Goal: Task Accomplishment & Management: Use online tool/utility

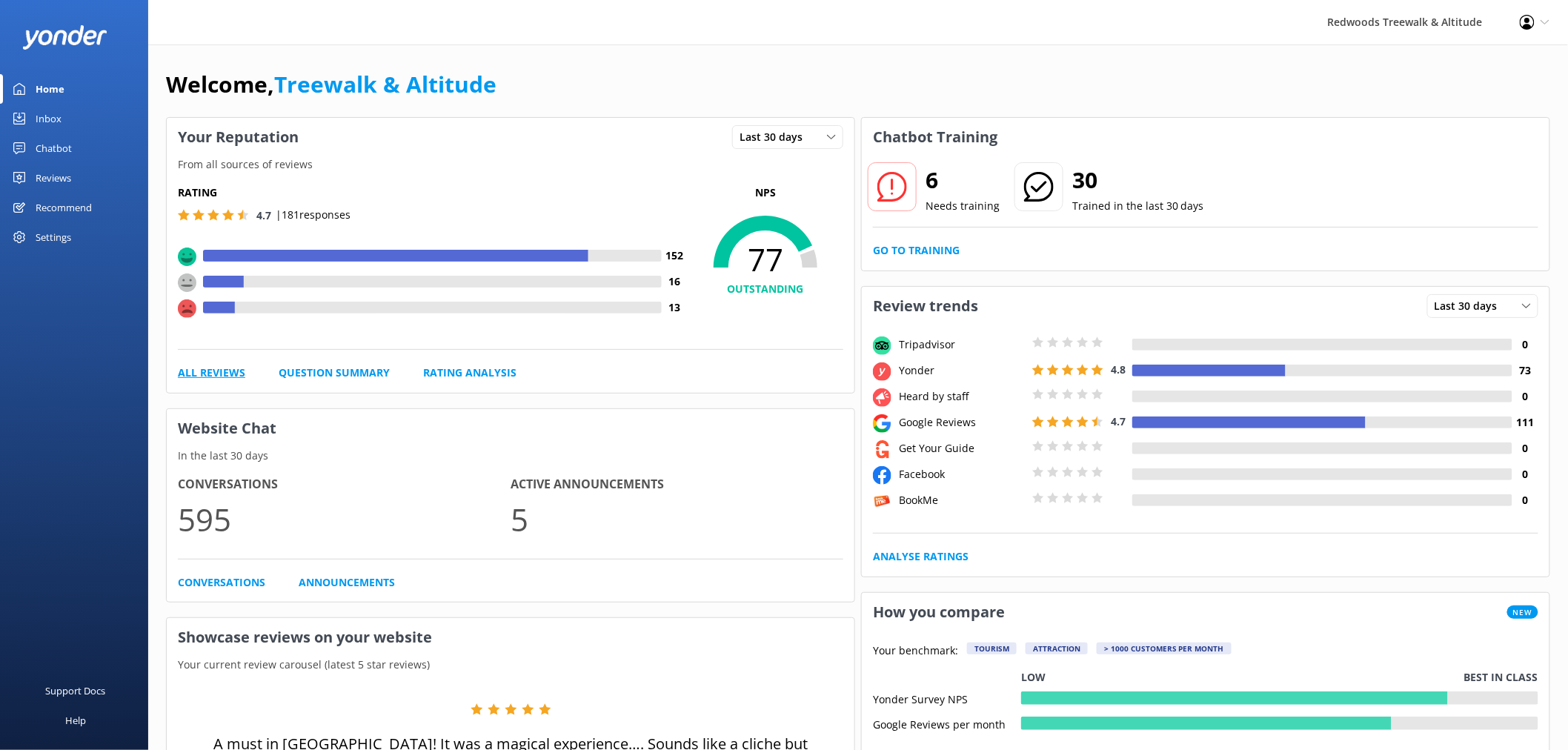
click at [232, 372] on link "All Reviews" at bounding box center [211, 372] width 68 height 16
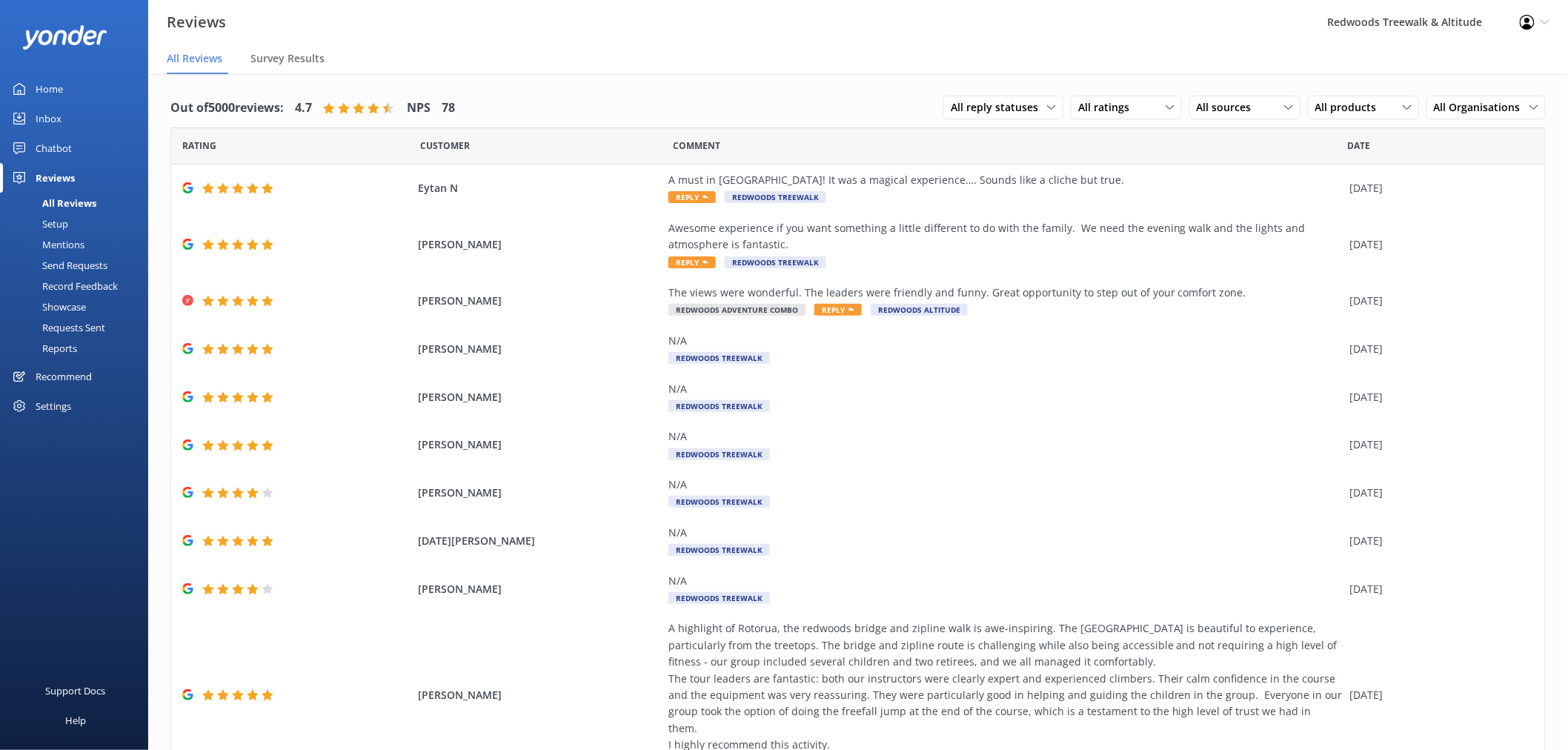
click at [68, 112] on link "Inbox" at bounding box center [74, 118] width 148 height 30
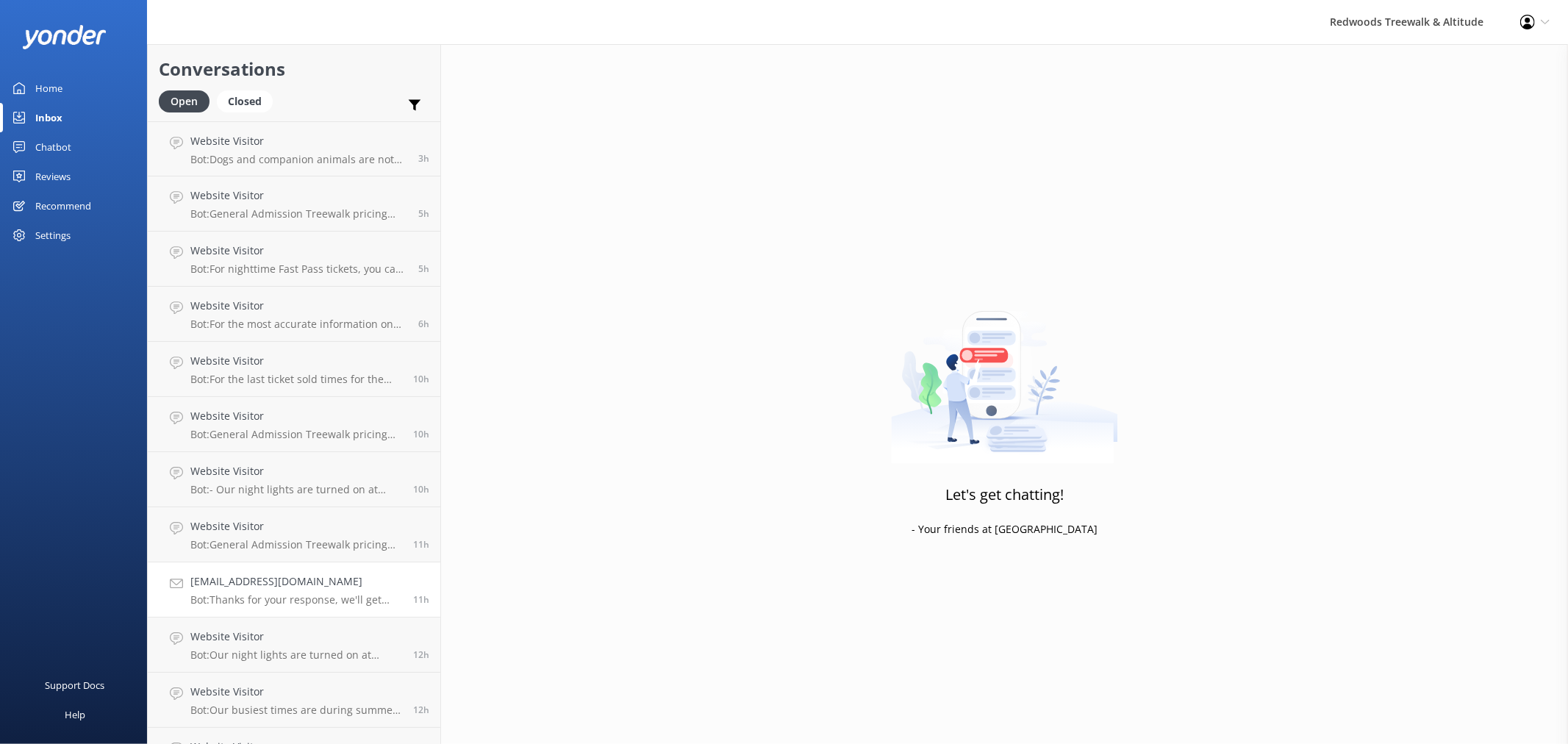
click at [263, 591] on div "gavinrprince@gmail.com Bot: Thanks for your response, we'll get back to you as …" at bounding box center [296, 589] width 211 height 32
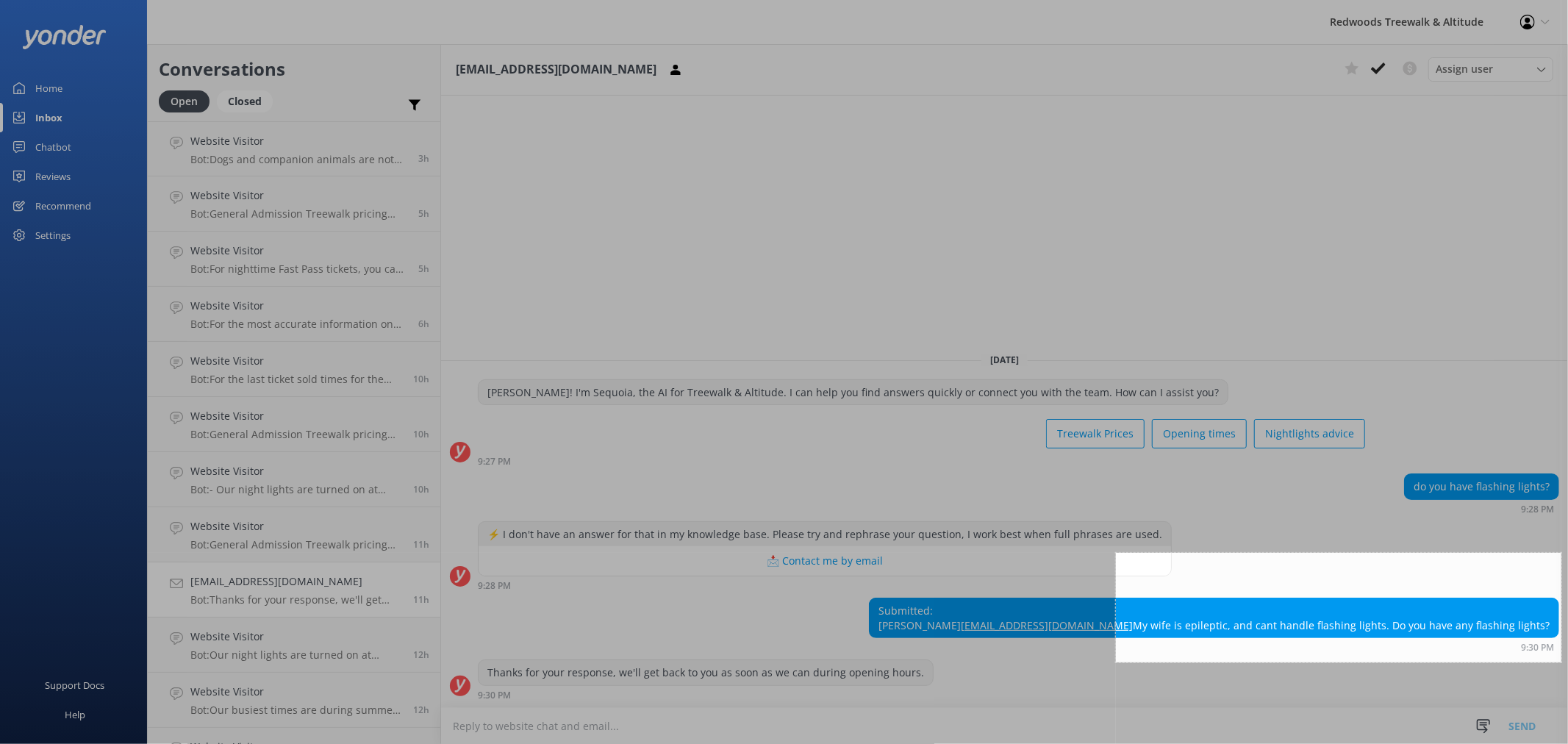
drag, startPoint x: 1116, startPoint y: 553, endPoint x: 1561, endPoint y: 662, distance: 458.2
click at [1554, 662] on div "606 X 149" at bounding box center [784, 372] width 1568 height 744
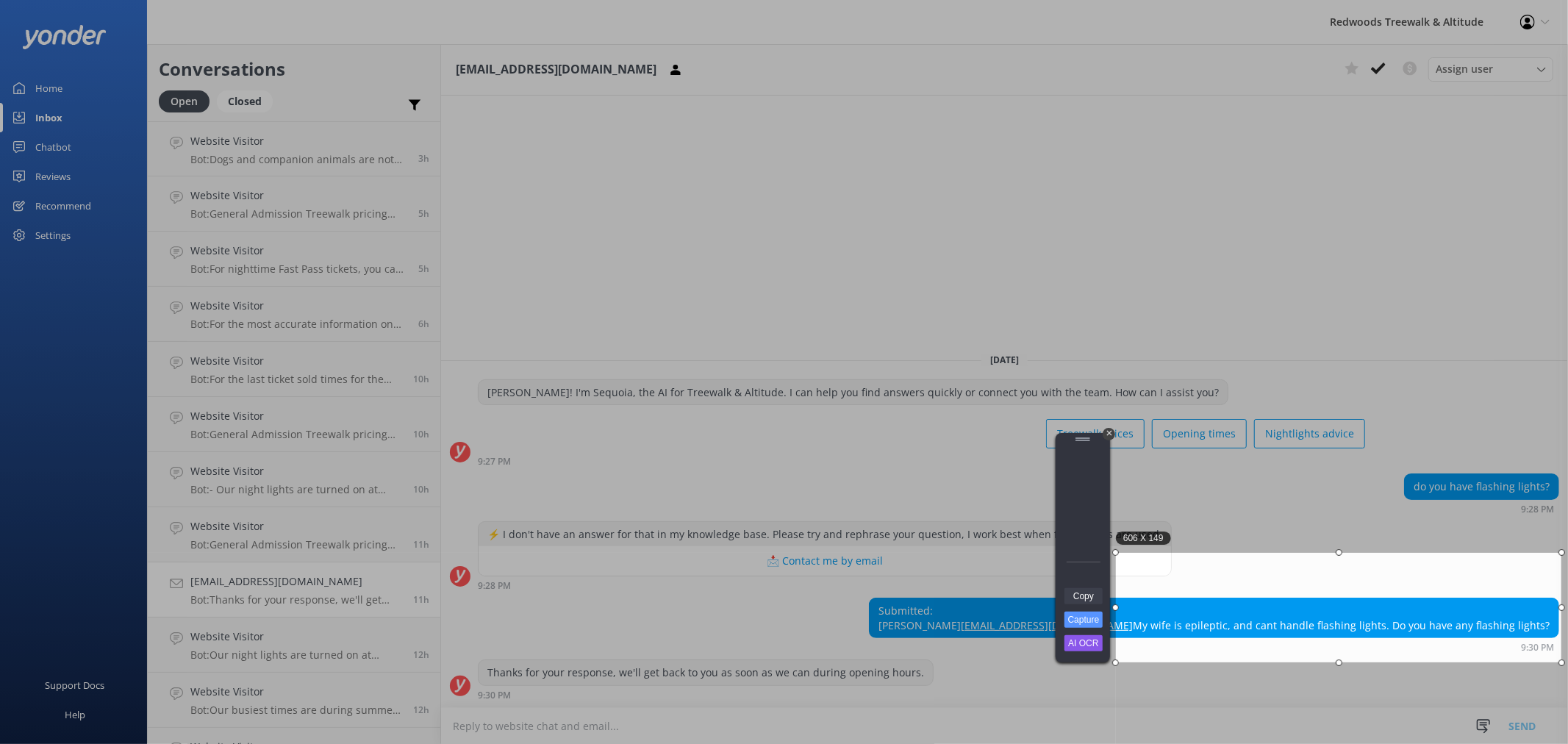
click at [1080, 600] on link "Copy" at bounding box center [1083, 596] width 38 height 16
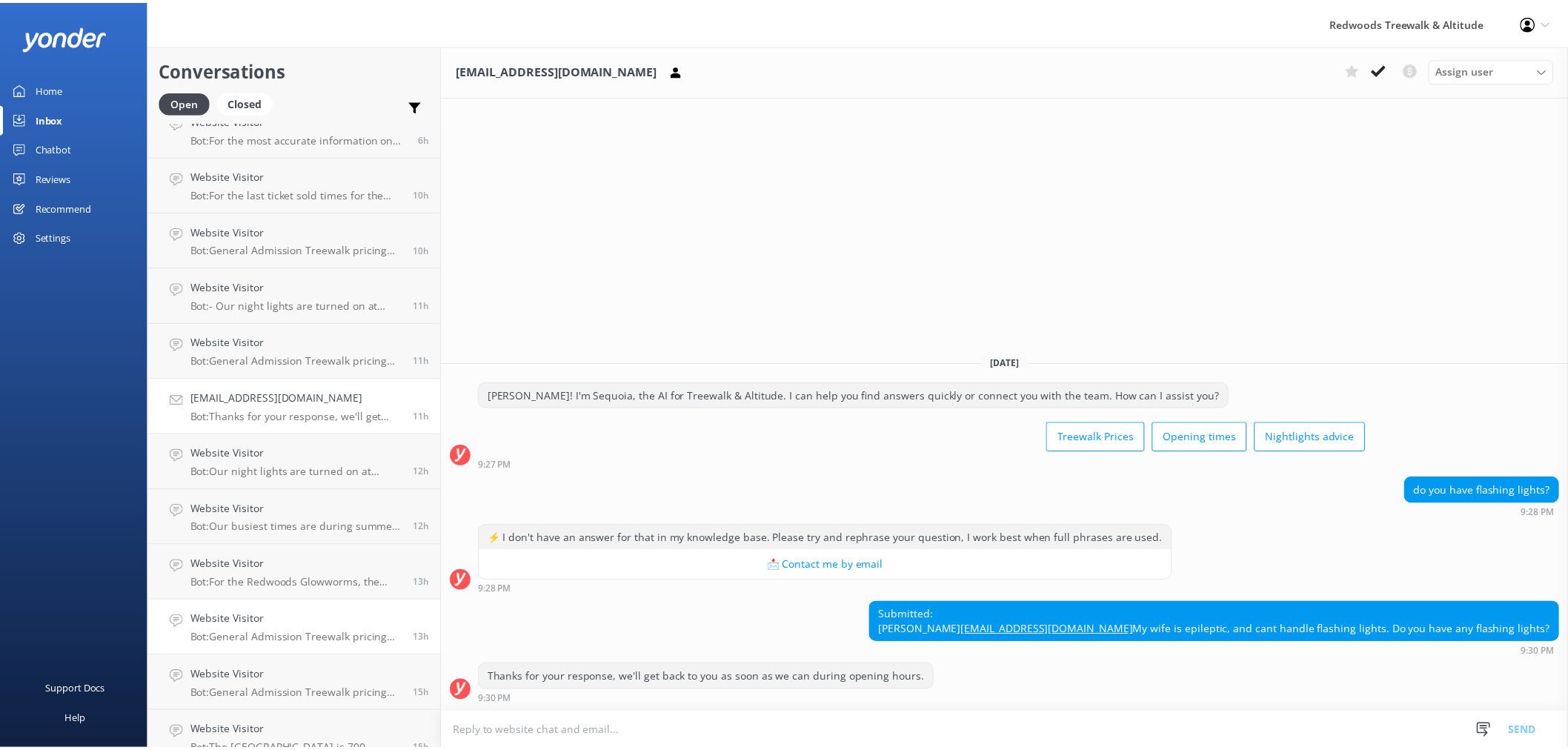
scroll to position [82, 0]
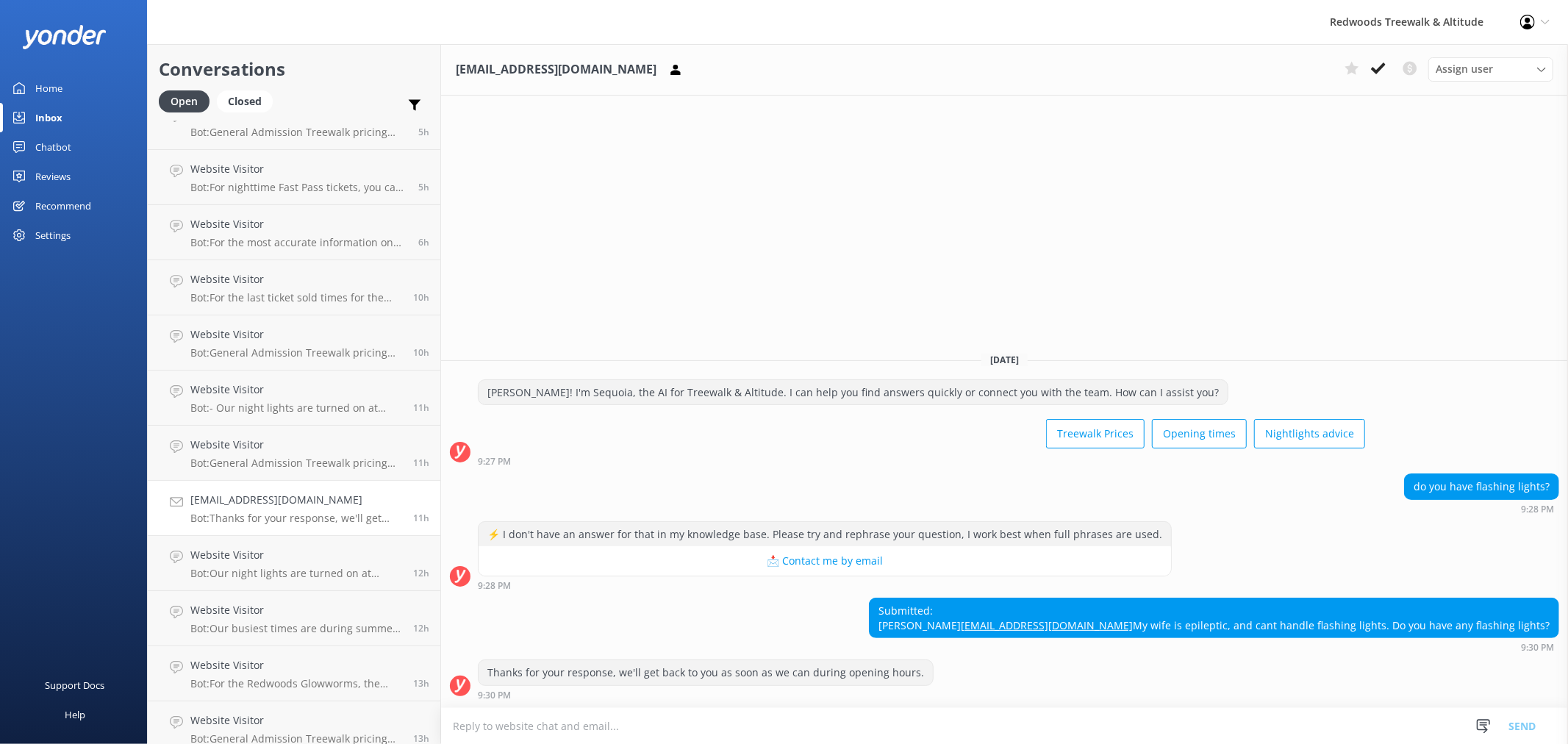
click at [62, 84] on link "Home" at bounding box center [73, 88] width 147 height 29
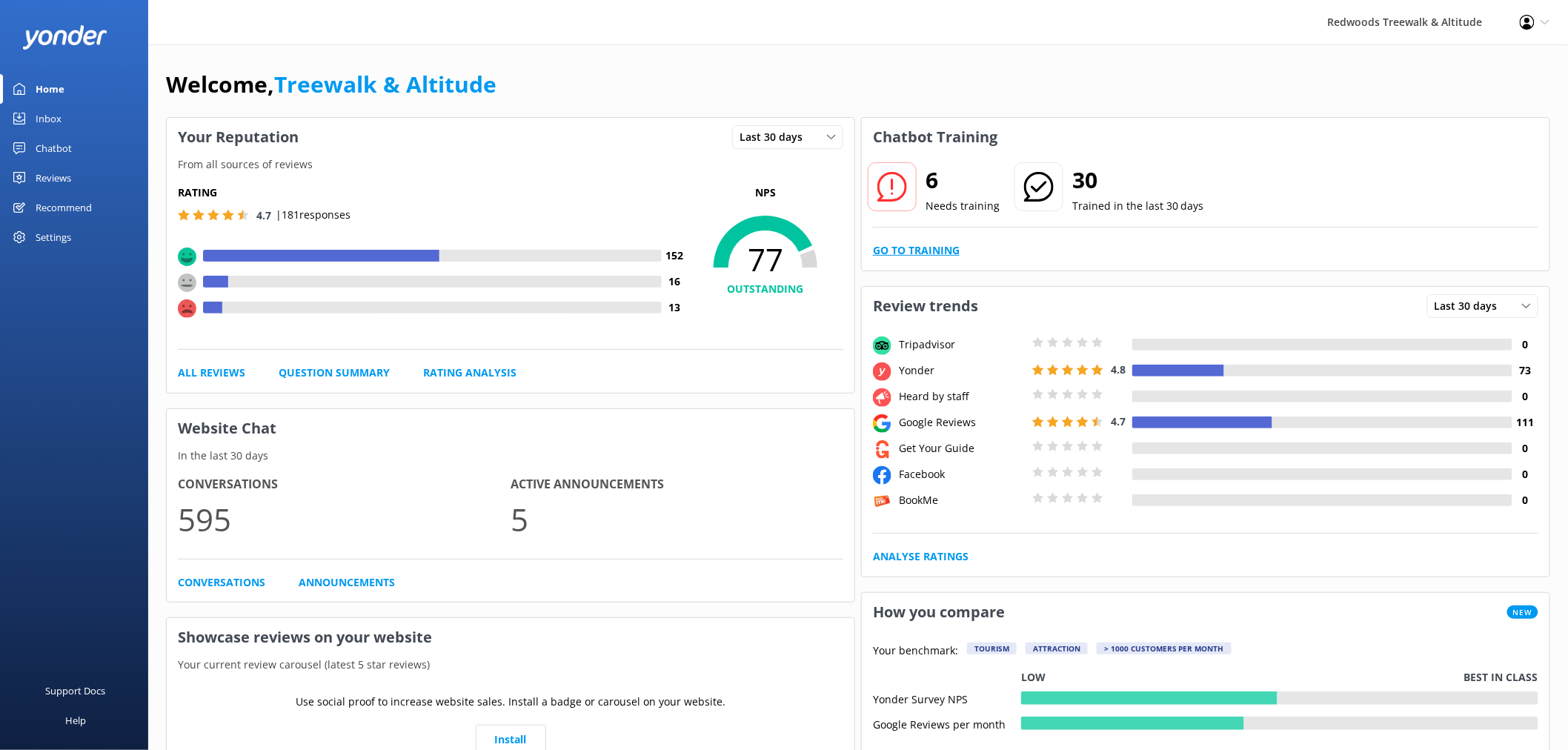
click at [936, 247] on link "Go to Training" at bounding box center [916, 249] width 86 height 16
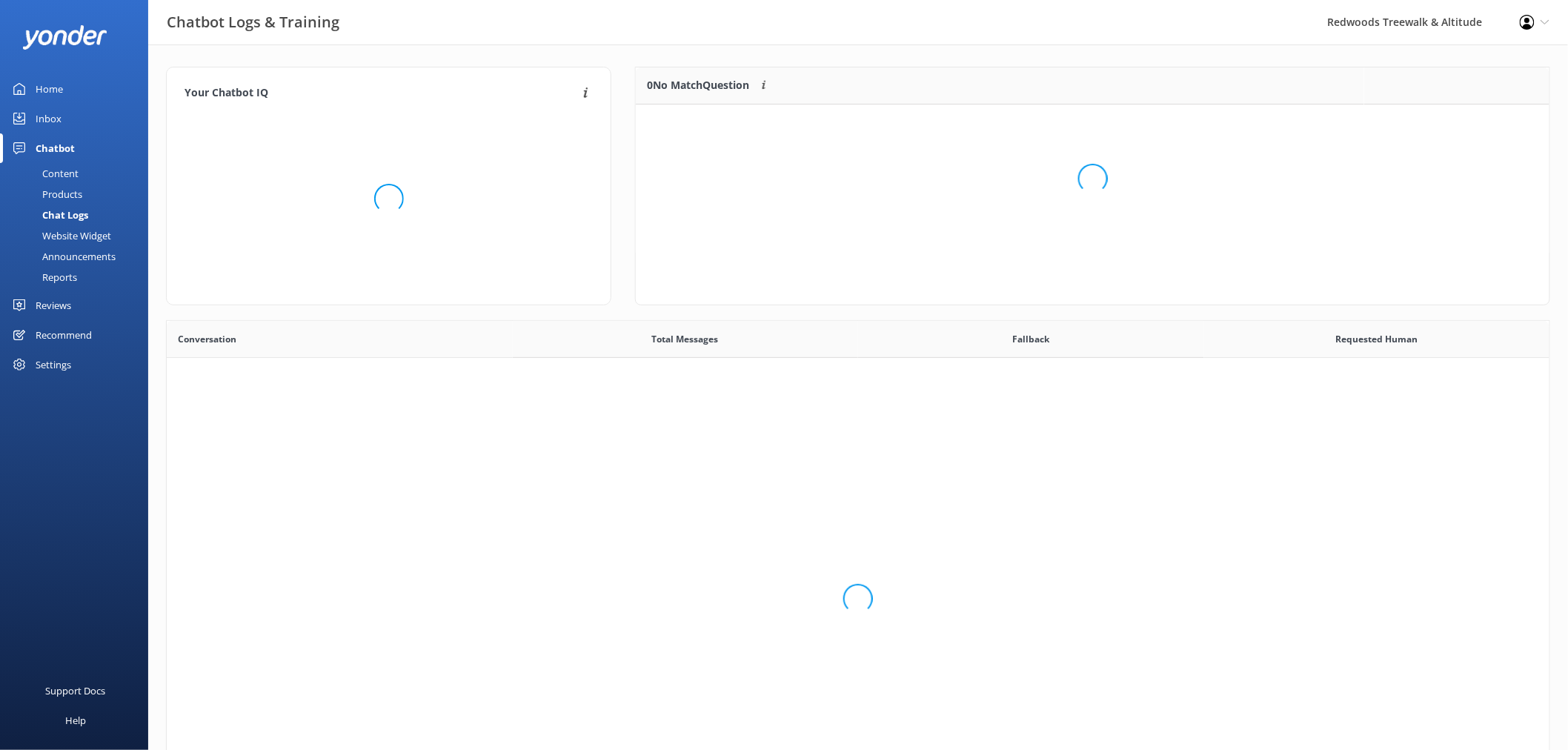
scroll to position [507, 1371]
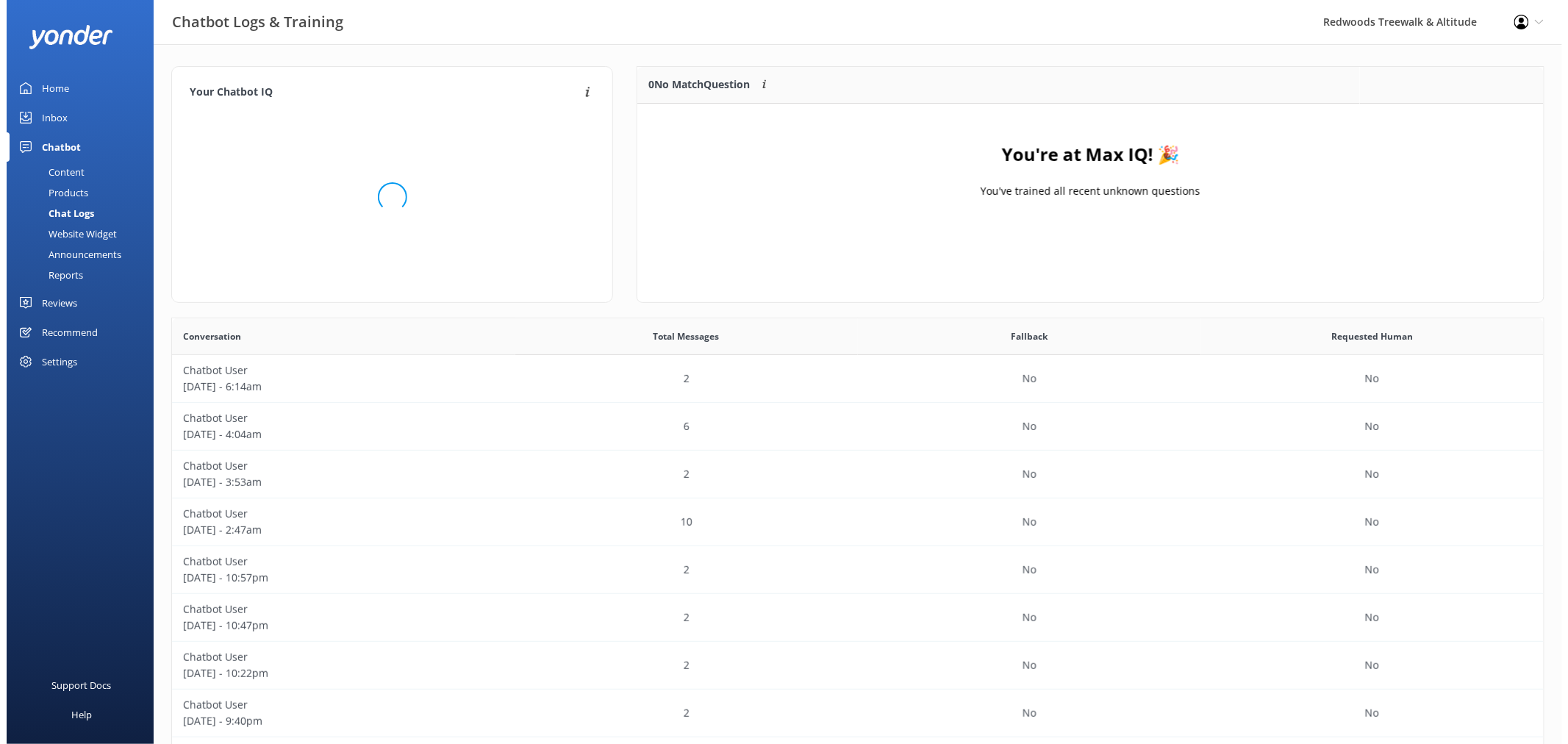
scroll to position [503, 1360]
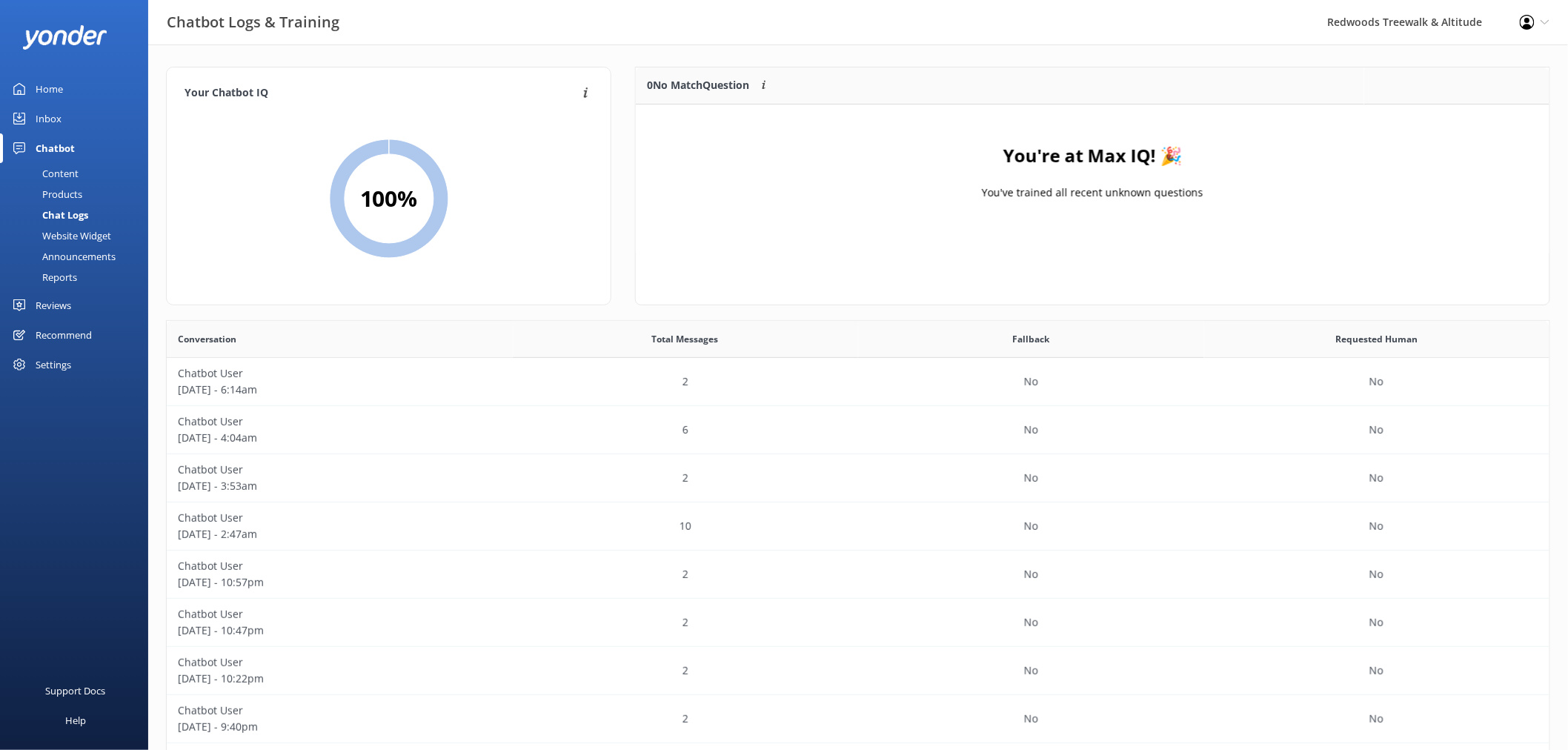
click at [834, 197] on div "You're at Max IQ! 🎉 You've trained all recent unknown questions" at bounding box center [1092, 178] width 914 height 148
click at [92, 110] on link "Inbox" at bounding box center [74, 118] width 148 height 30
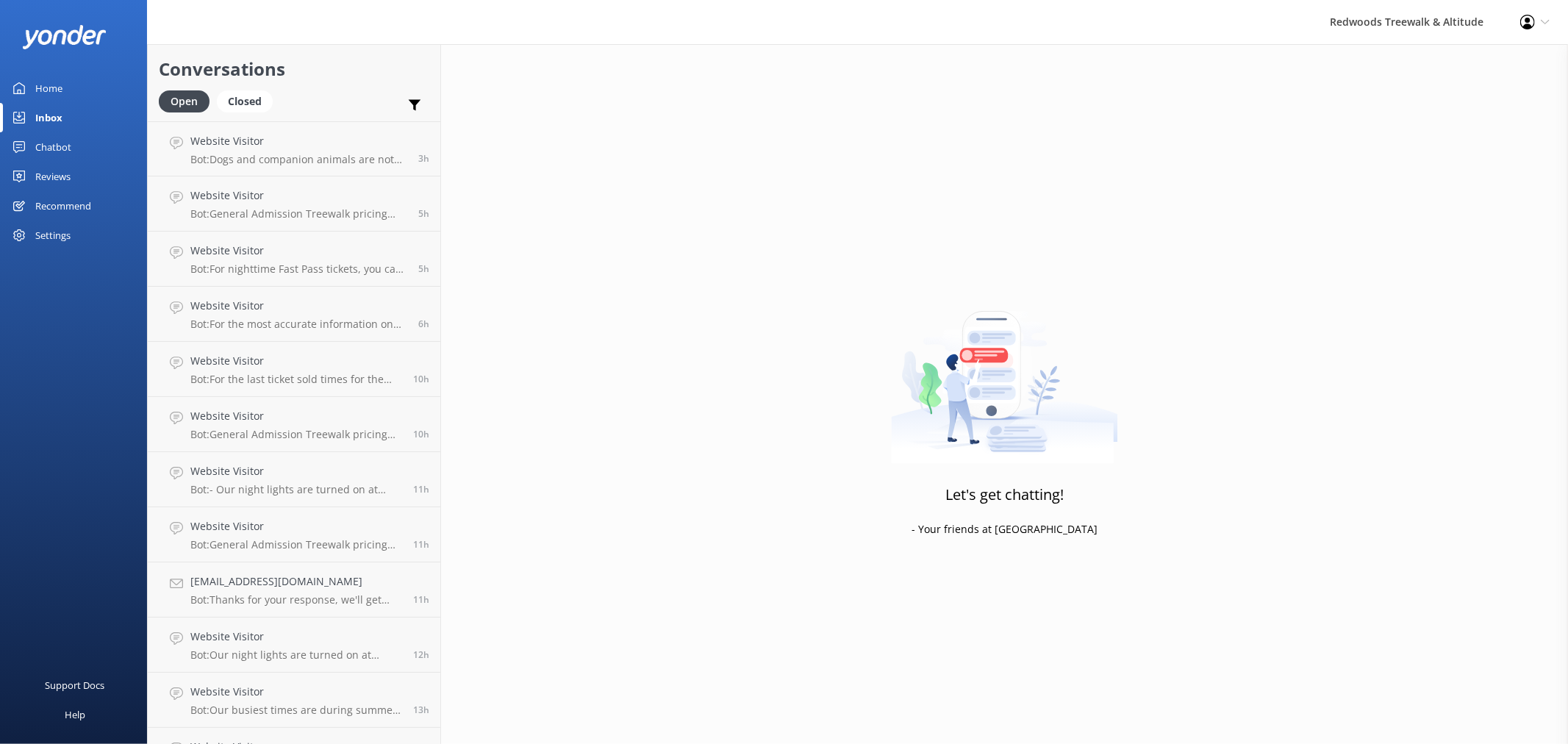
click at [45, 86] on div "Home" at bounding box center [49, 88] width 27 height 29
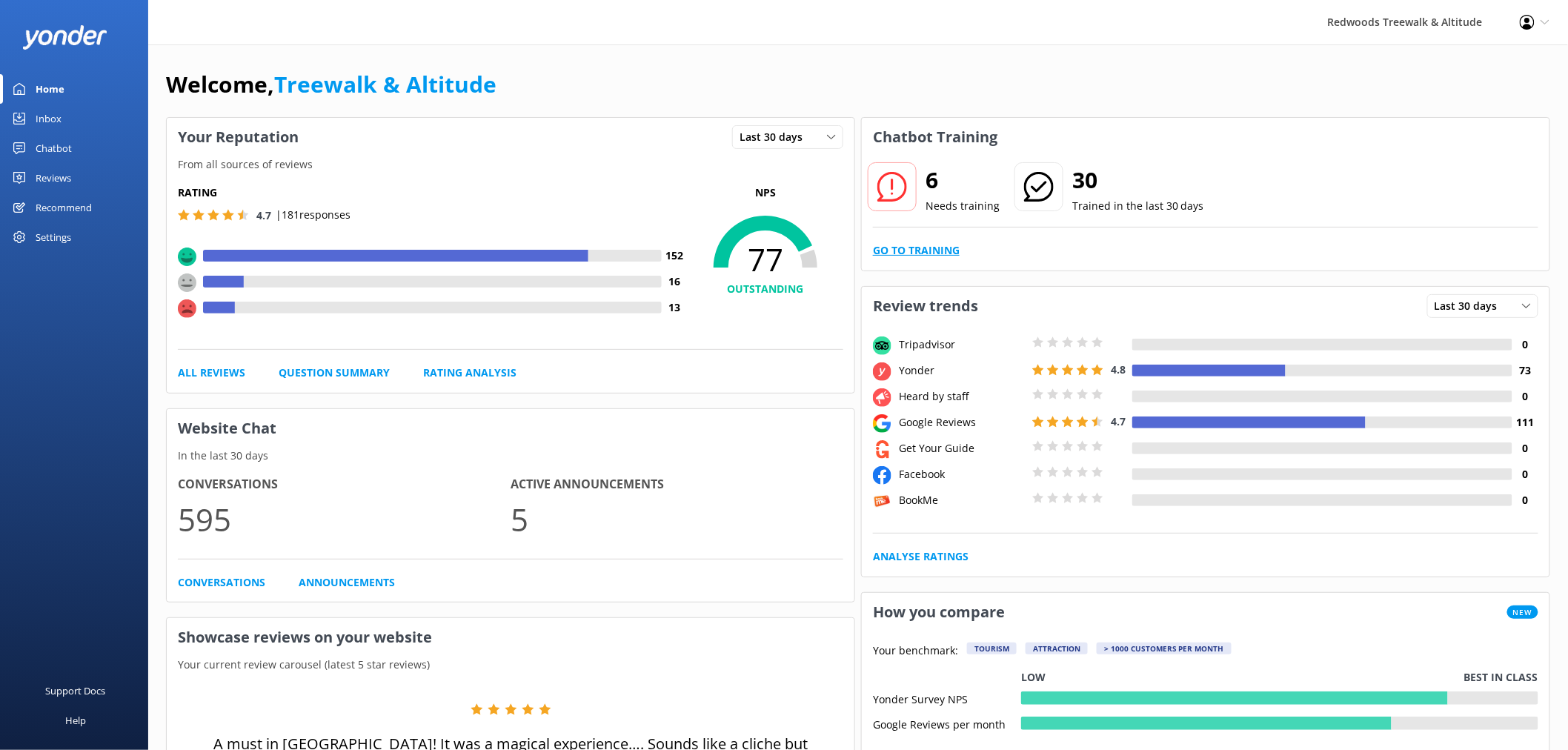
click at [900, 254] on link "Go to Training" at bounding box center [916, 249] width 86 height 16
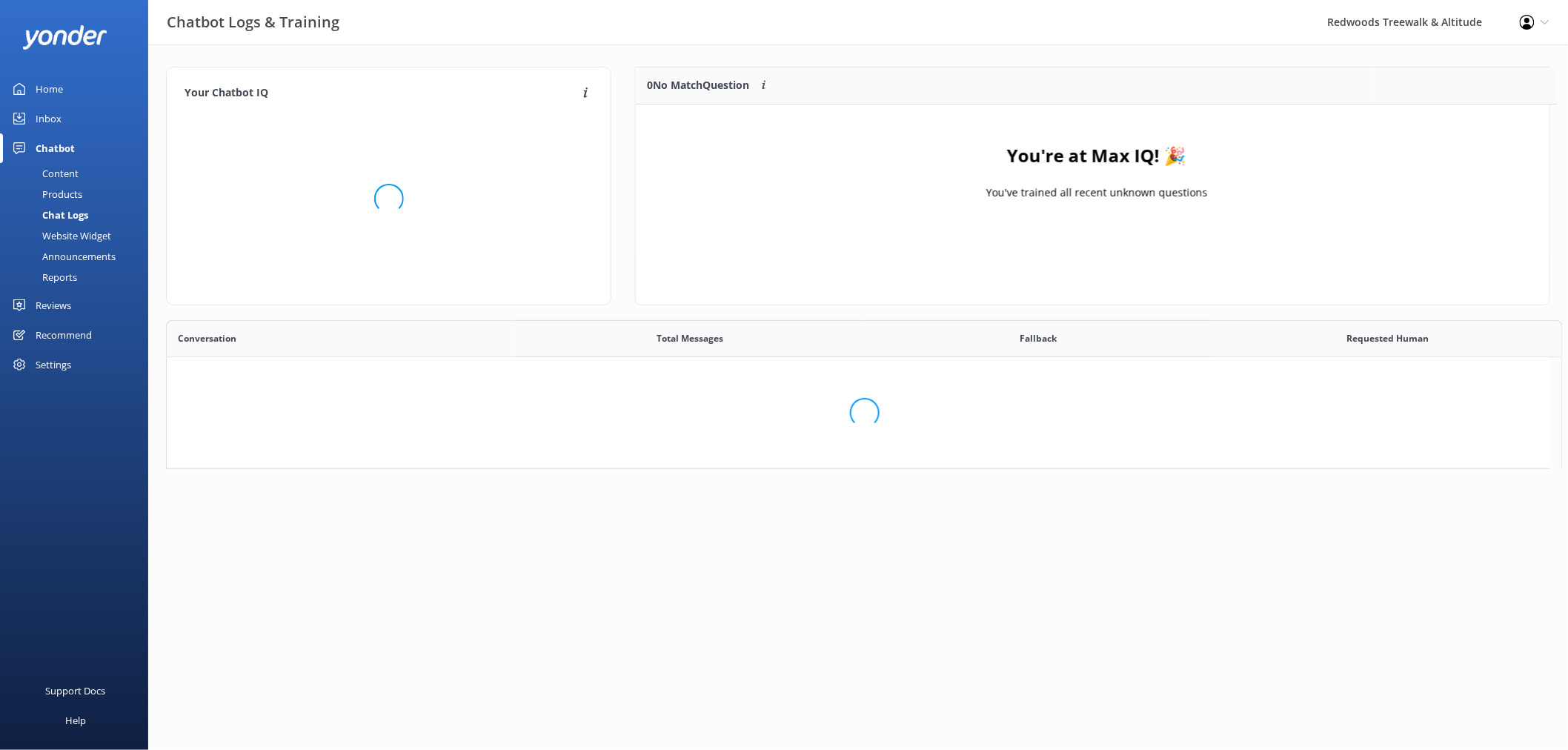
scroll to position [173, 900]
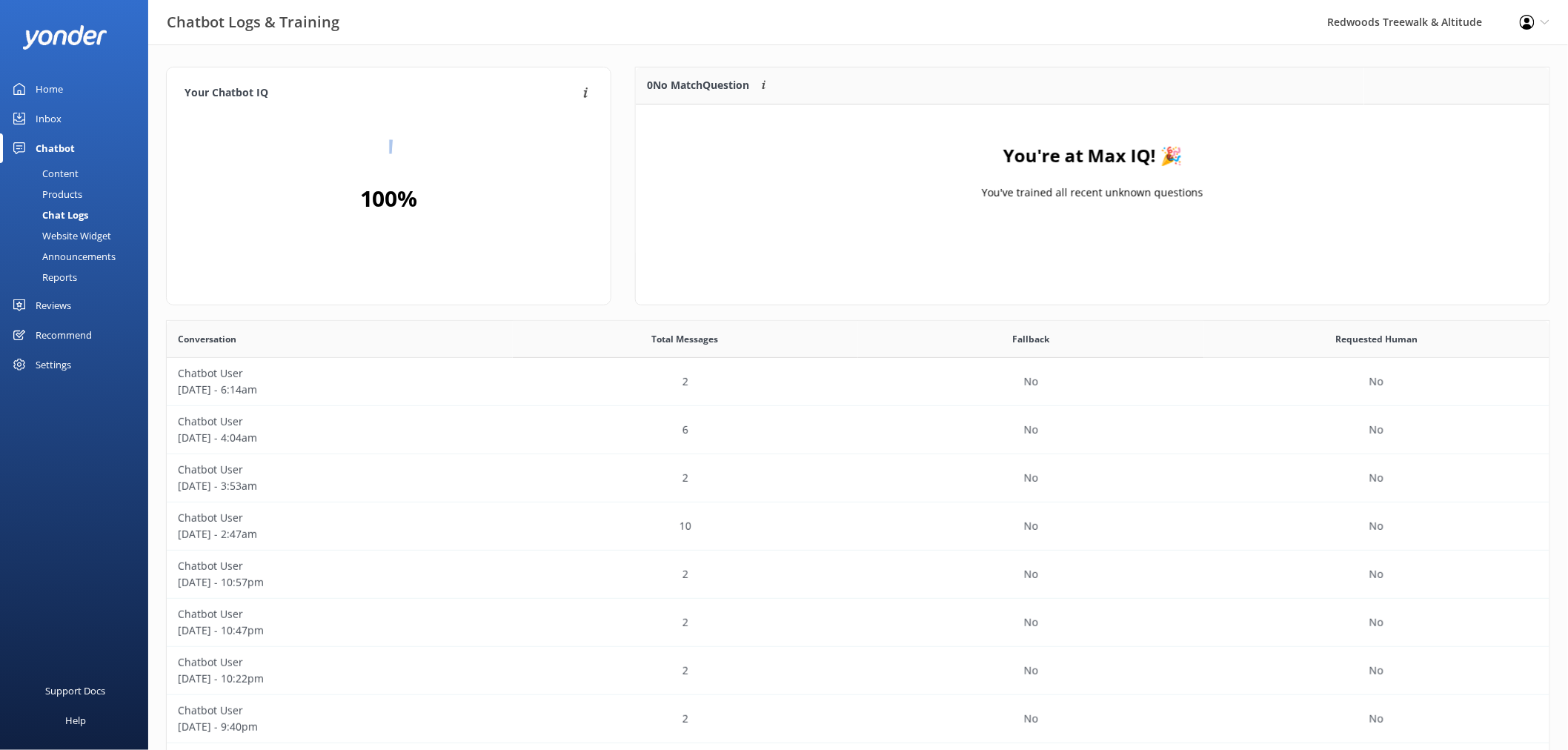
click at [1518, 115] on div "You're at Max IQ! 🎉 You've trained all recent unknown questions" at bounding box center [1092, 178] width 914 height 148
